Goal: Information Seeking & Learning: Find specific fact

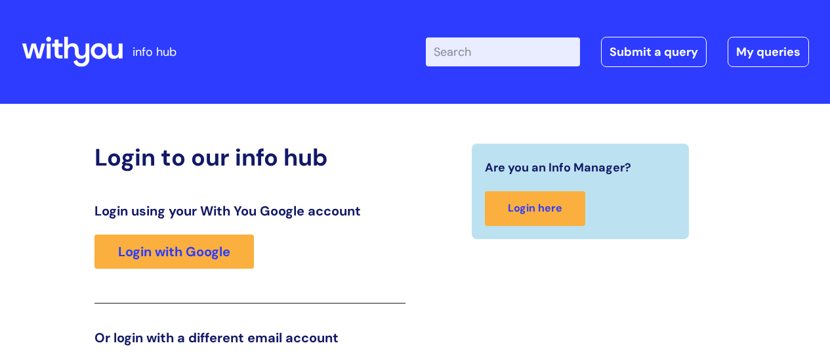
scroll to position [200, 0]
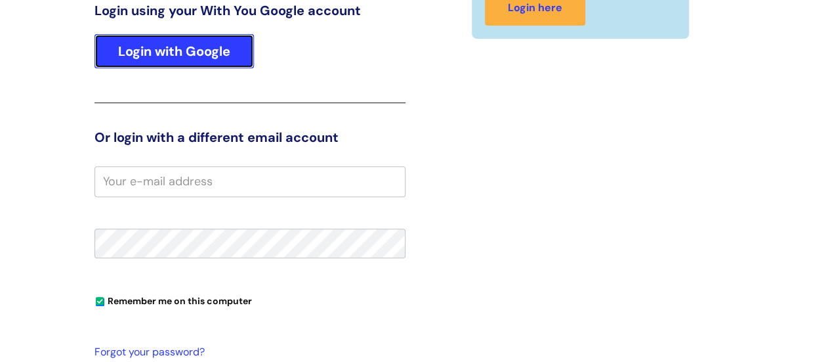
click at [211, 51] on link "Login with Google" at bounding box center [173, 51] width 159 height 34
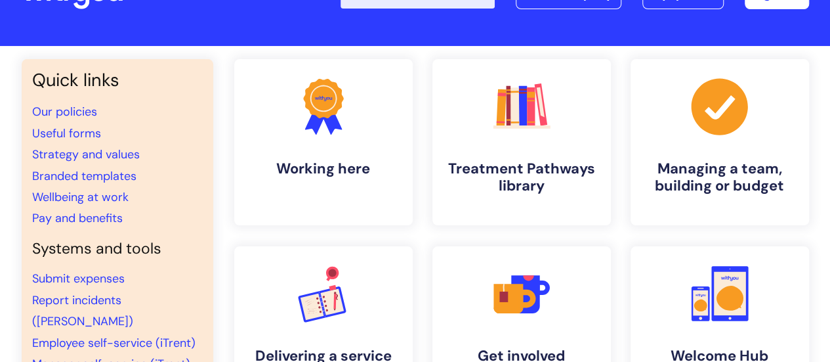
scroll to position [104, 0]
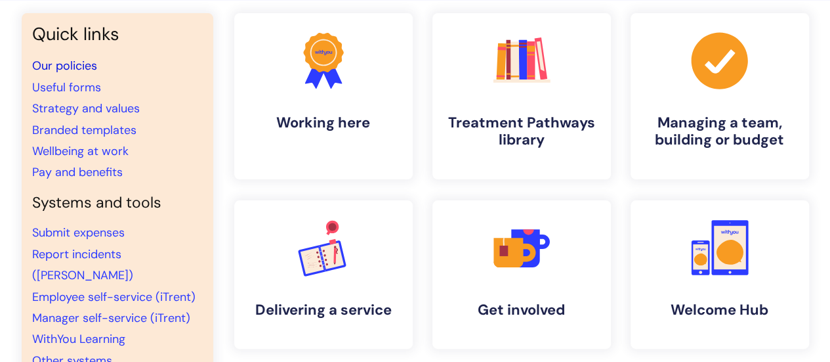
click at [89, 68] on link "Our policies" at bounding box center [64, 66] width 65 height 16
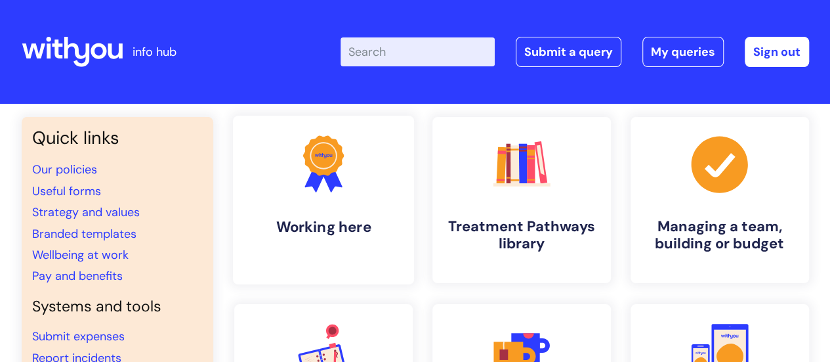
click at [310, 187] on icon ".cls-1{fill:#f89b22;}.cls-1,.cls-2,.cls-3{stroke-width:0px;}.cls-2{fill:#2d3cff…" at bounding box center [323, 163] width 65 height 65
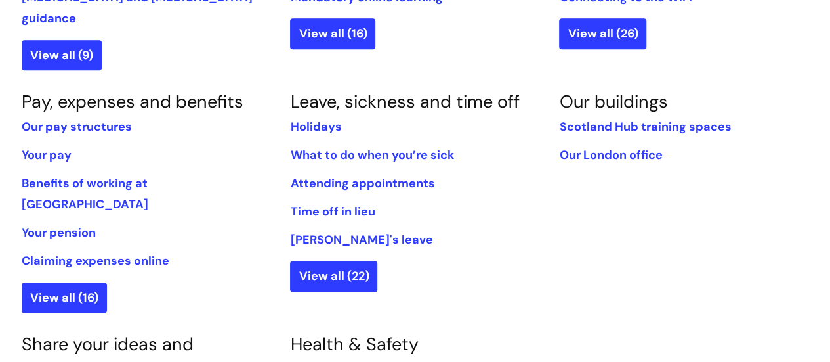
scroll to position [744, 0]
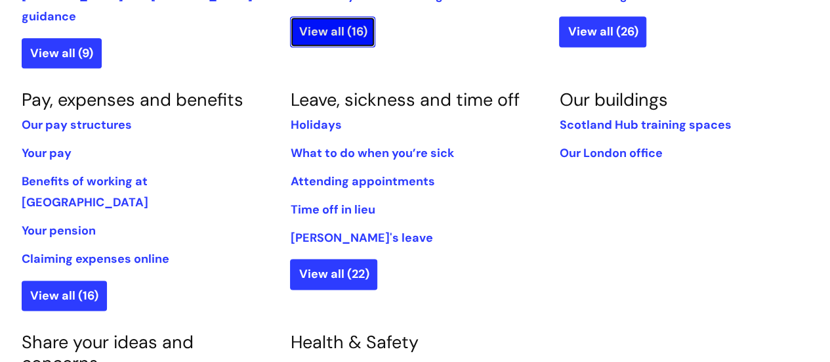
click at [346, 33] on link "View all (16)" at bounding box center [332, 31] width 85 height 30
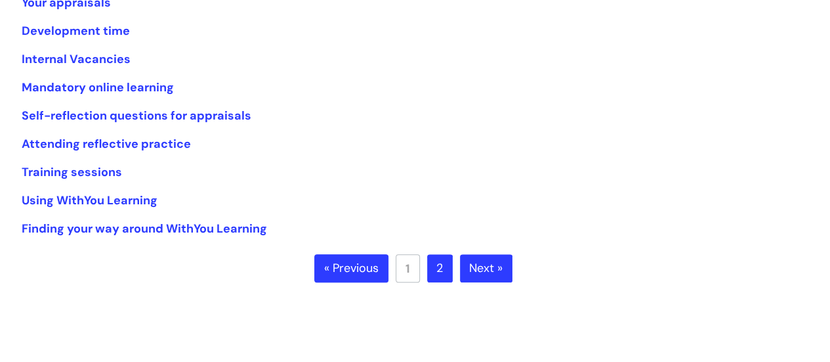
scroll to position [335, 0]
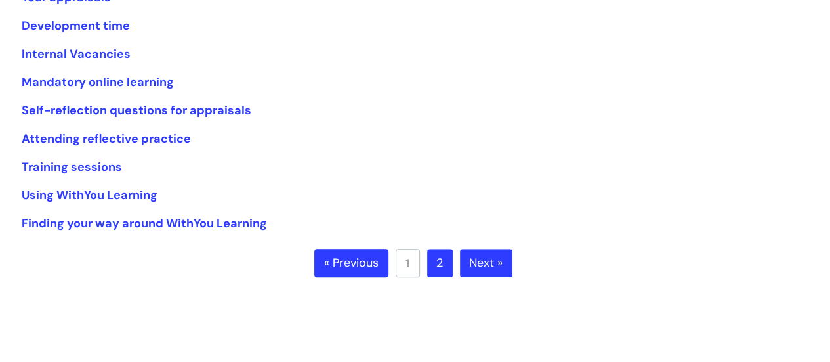
click at [497, 262] on link "Next »" at bounding box center [486, 263] width 52 height 29
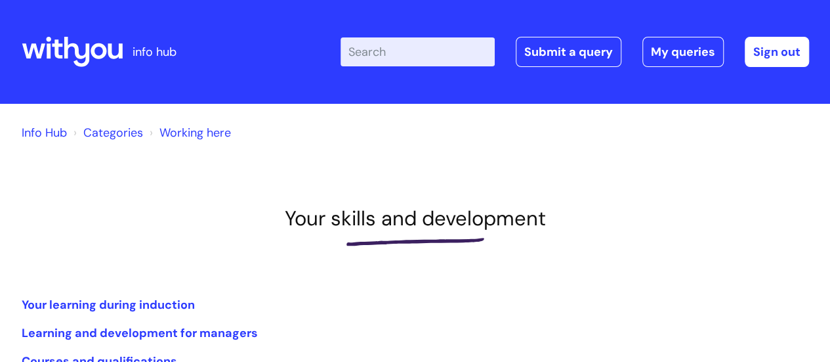
click at [41, 131] on link "Info Hub" at bounding box center [44, 133] width 45 height 16
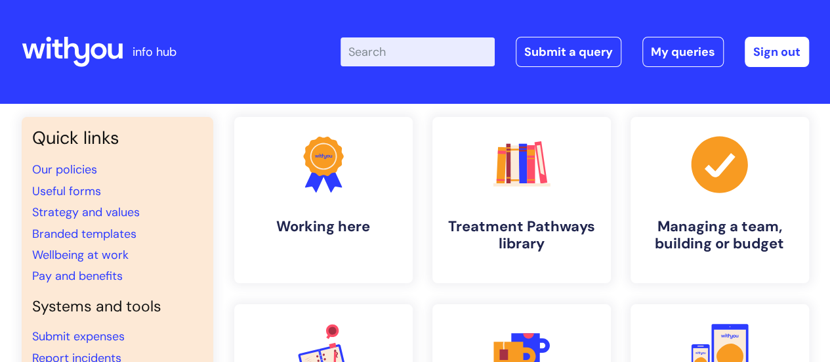
click at [381, 61] on input "Enter your search term here..." at bounding box center [418, 51] width 154 height 29
type input "volunteering"
click button "Search" at bounding box center [0, 0] width 0 height 0
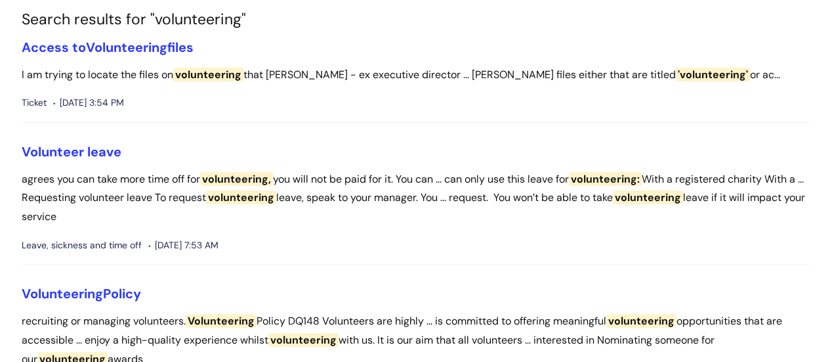
scroll to position [110, 0]
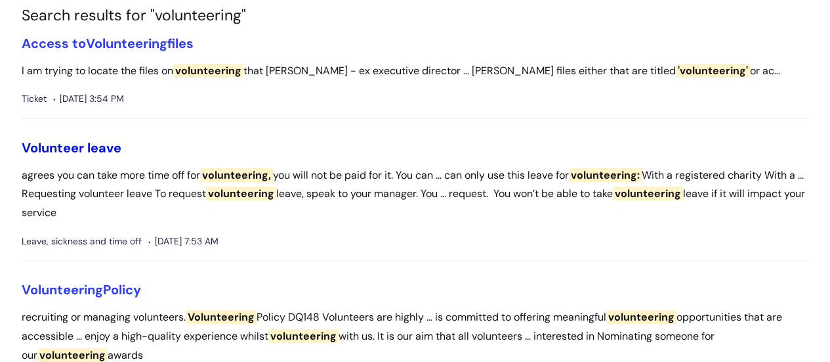
click at [60, 146] on link "Volunteer leave" at bounding box center [72, 147] width 100 height 17
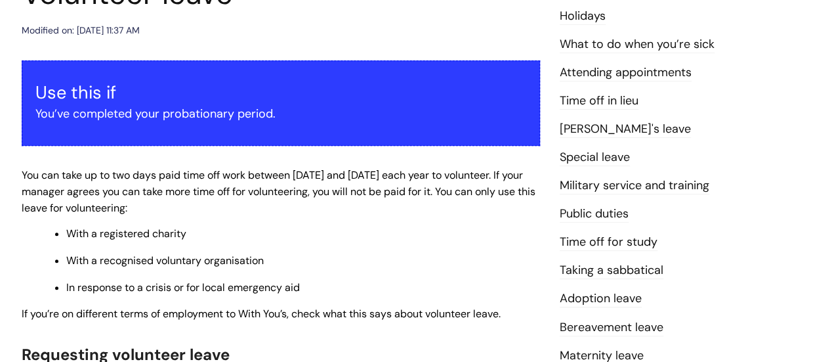
scroll to position [206, 0]
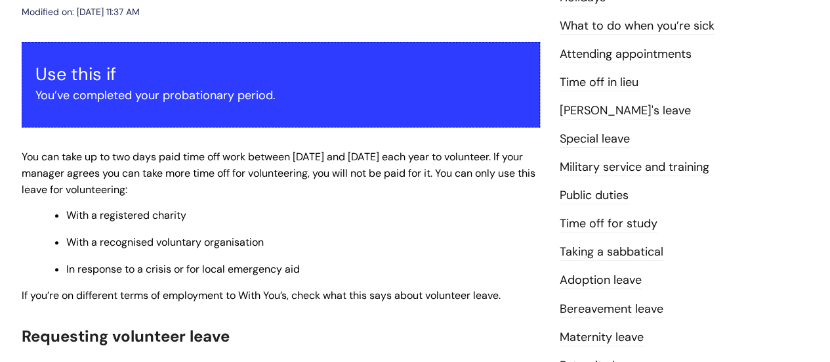
click at [22, 156] on span "You can take up to two days paid time off work between 1 April and 31 March eac…" at bounding box center [279, 173] width 514 height 47
click at [274, 158] on span "You can take up to two days paid time off work between 1 April and 31 March eac…" at bounding box center [279, 173] width 514 height 47
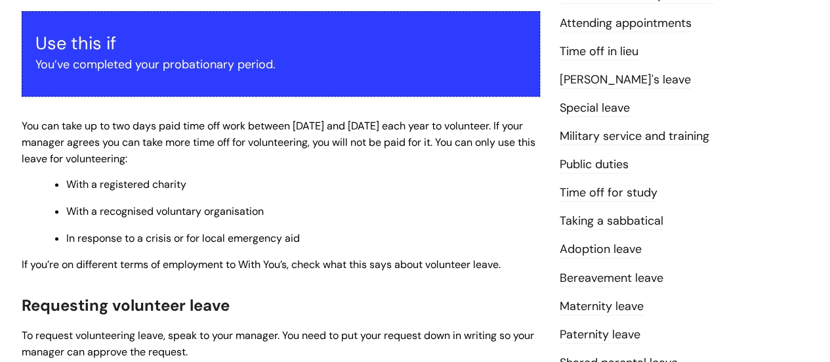
scroll to position [248, 0]
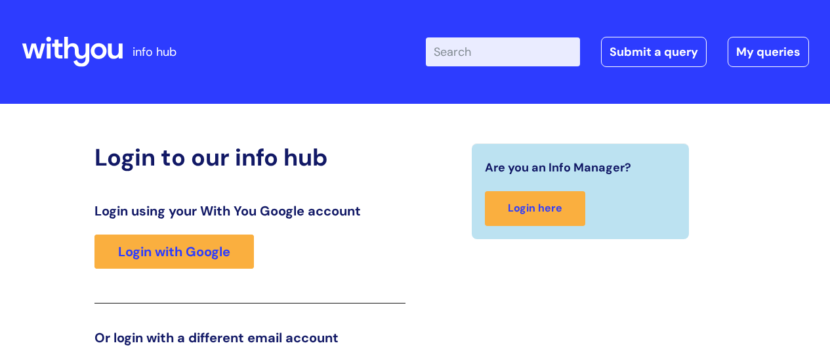
scroll to position [200, 0]
